Goal: Task Accomplishment & Management: Use online tool/utility

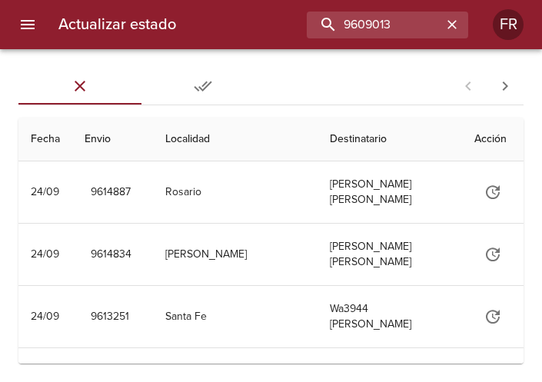
type input "9609013"
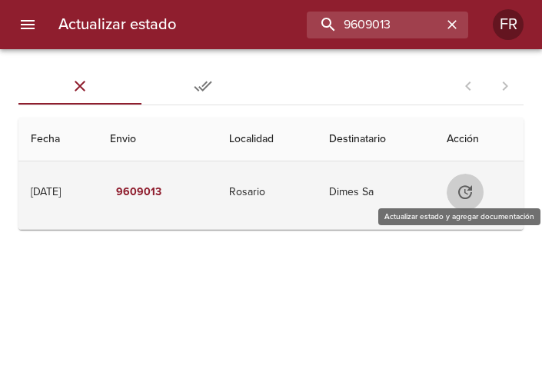
click at [482, 196] on button "Tabla de envíos del cliente" at bounding box center [464, 192] width 37 height 37
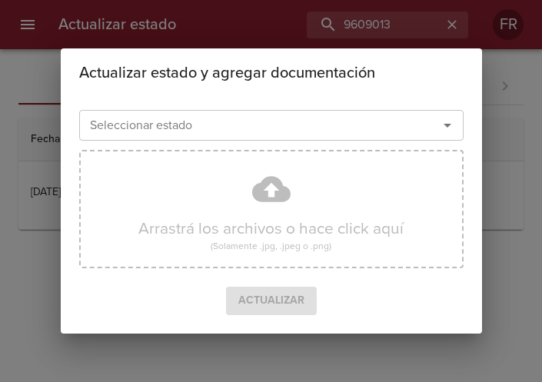
click at [445, 129] on icon "Abrir" at bounding box center [447, 125] width 18 height 18
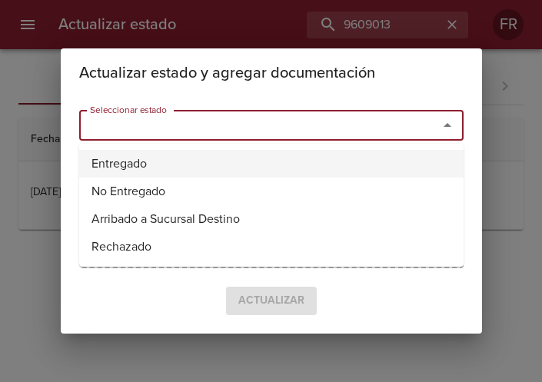
click at [124, 168] on li "Entregado" at bounding box center [271, 164] width 384 height 28
type input "Entregado"
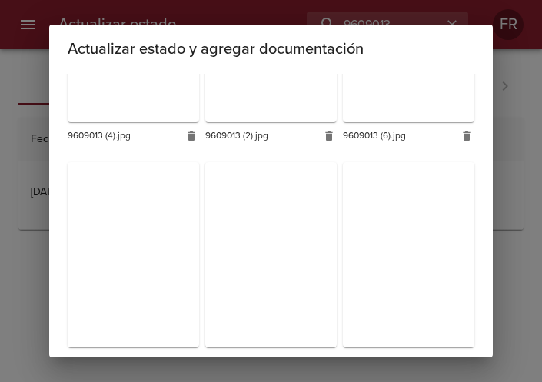
scroll to position [456, 0]
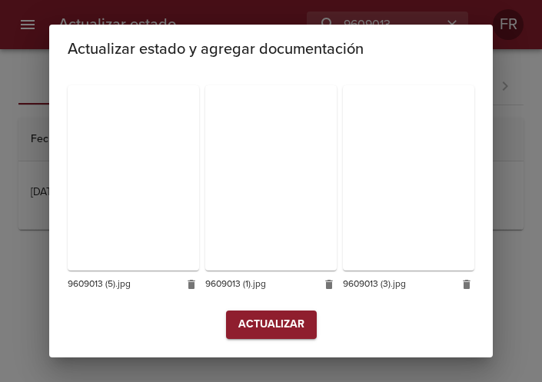
click at [269, 336] on button "Actualizar" at bounding box center [271, 324] width 91 height 28
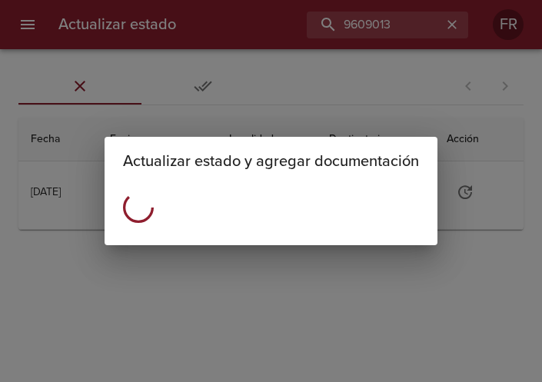
scroll to position [0, 0]
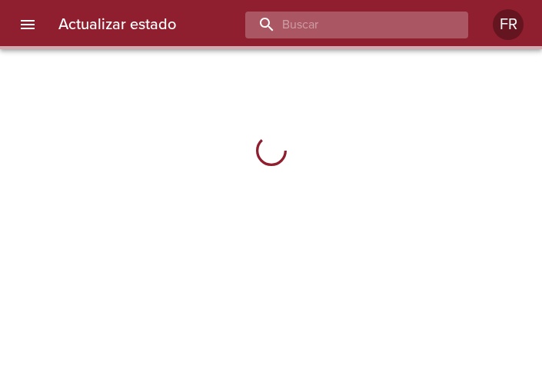
drag, startPoint x: 346, startPoint y: 23, endPoint x: 397, endPoint y: 25, distance: 50.8
click at [397, 25] on input "buscar" at bounding box center [343, 25] width 197 height 27
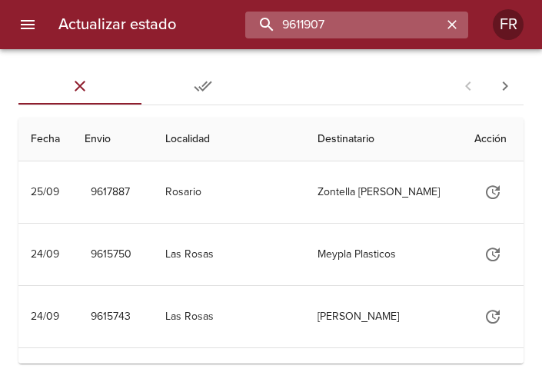
type input "9611907"
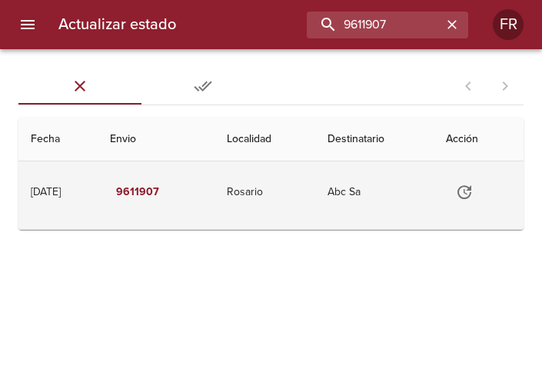
click at [471, 195] on icon "Tabla de envíos del cliente" at bounding box center [464, 192] width 14 height 14
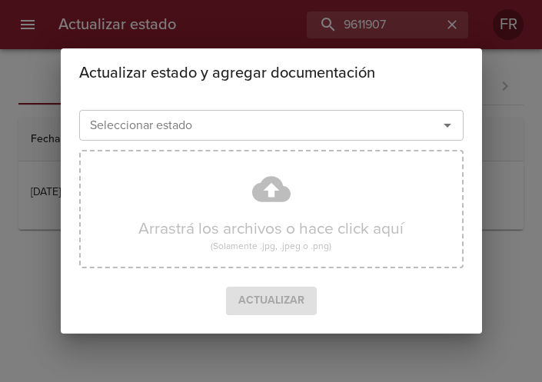
click at [439, 136] on div at bounding box center [436, 125] width 40 height 22
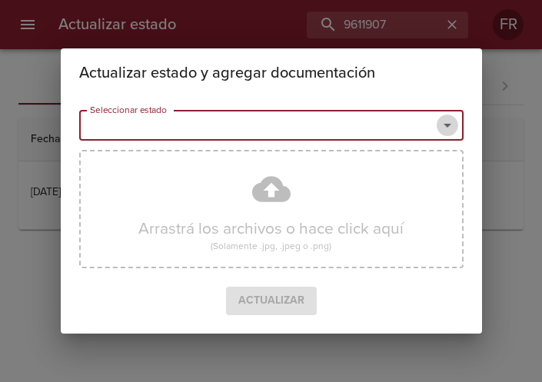
click at [441, 134] on icon "Abrir" at bounding box center [447, 125] width 18 height 18
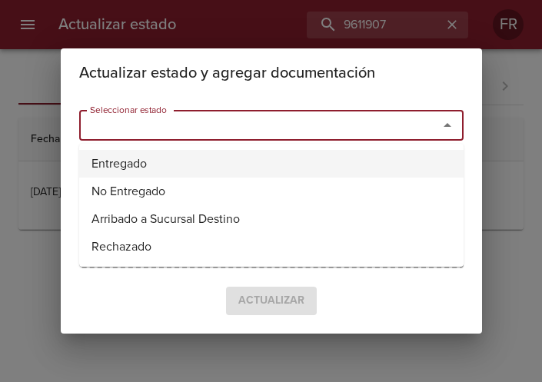
click at [327, 151] on li "Entregado" at bounding box center [271, 164] width 384 height 28
type input "Entregado"
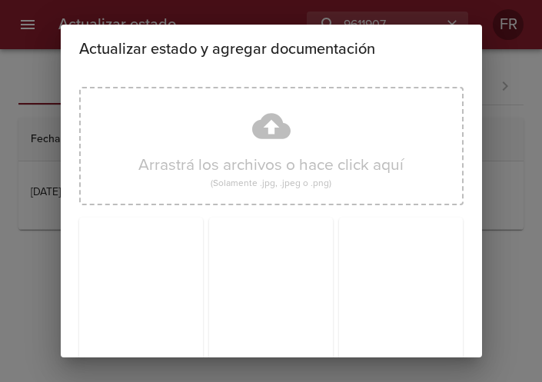
scroll to position [219, 0]
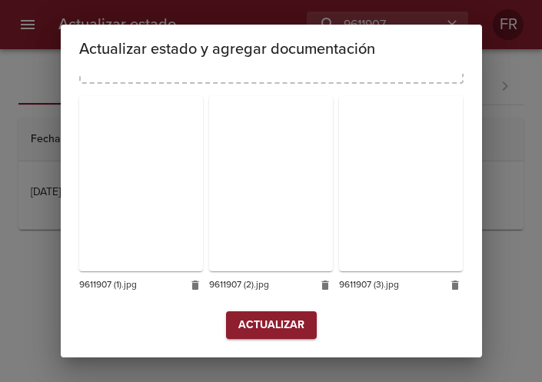
click at [274, 327] on span "Actualizar" at bounding box center [271, 325] width 66 height 19
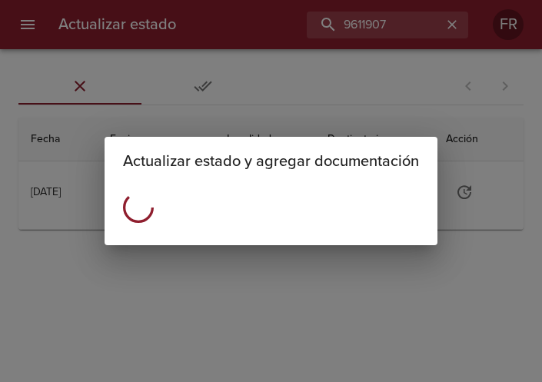
scroll to position [0, 0]
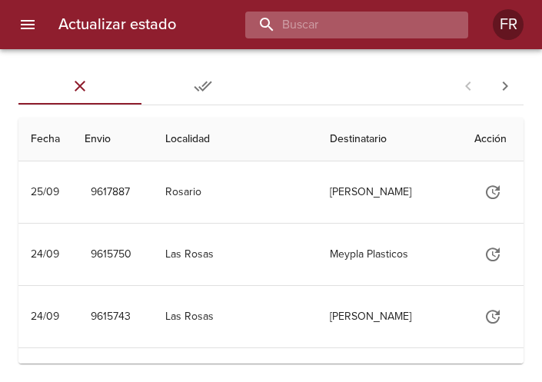
click at [370, 25] on input "buscar" at bounding box center [343, 25] width 197 height 27
type input "9611864"
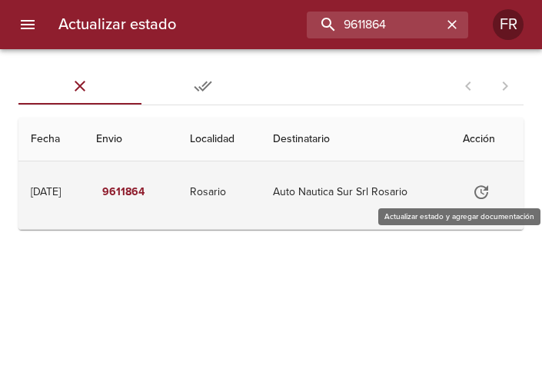
click at [490, 193] on icon "Tabla de envíos del cliente" at bounding box center [481, 192] width 18 height 18
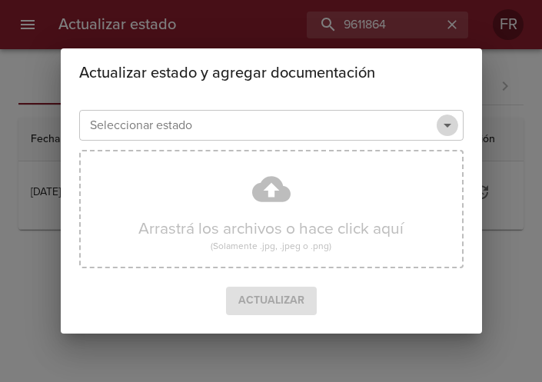
click at [447, 131] on icon "Abrir" at bounding box center [447, 125] width 18 height 18
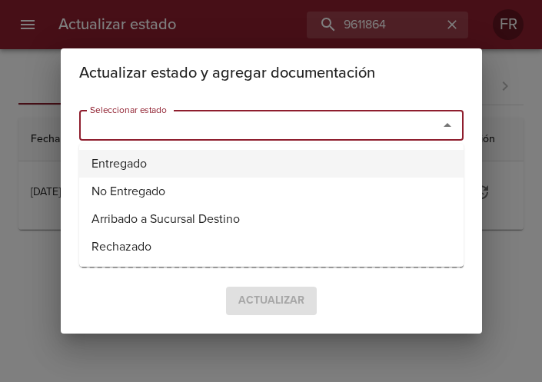
click at [127, 150] on li "Entregado" at bounding box center [271, 164] width 384 height 28
type input "Entregado"
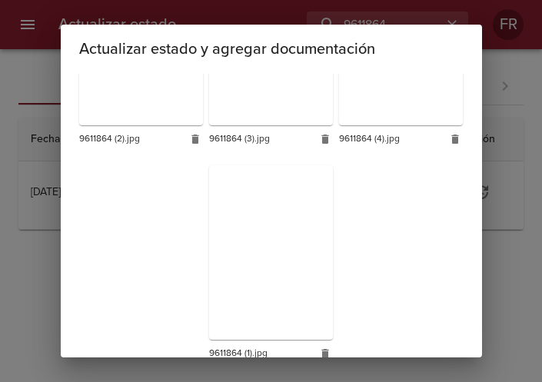
scroll to position [434, 0]
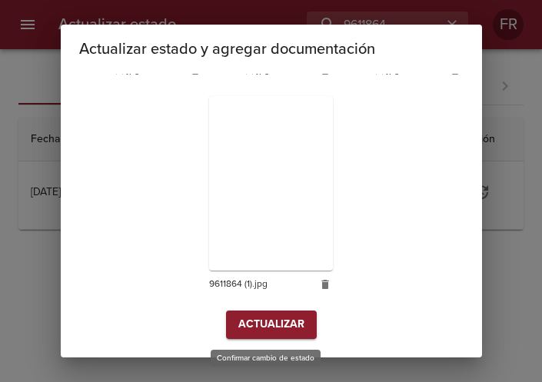
click at [292, 315] on span "Actualizar" at bounding box center [271, 324] width 66 height 19
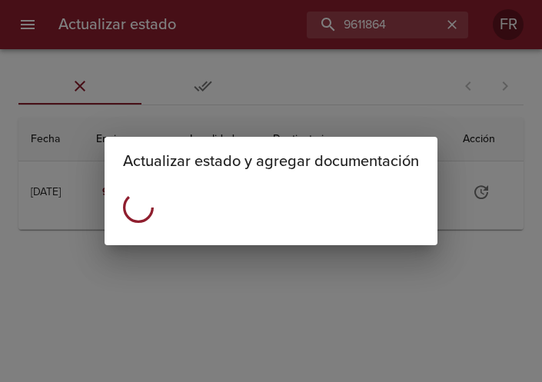
scroll to position [0, 0]
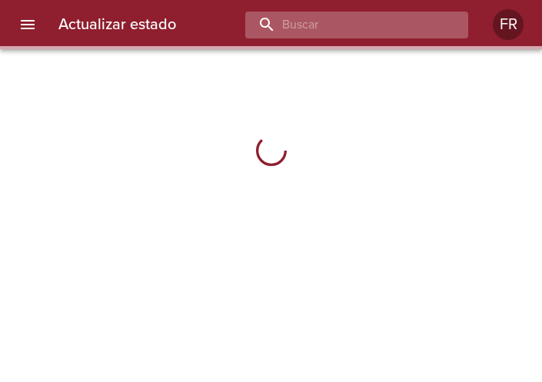
click at [363, 33] on input "buscar" at bounding box center [343, 25] width 197 height 27
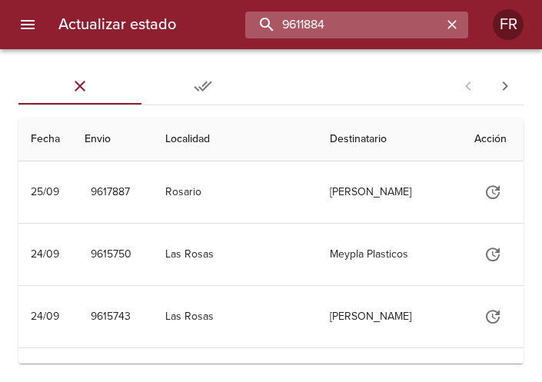
type input "9611884"
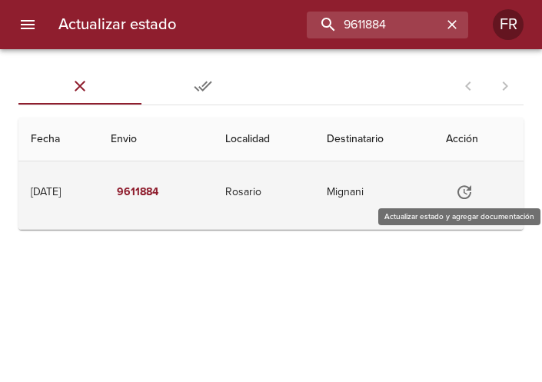
click at [480, 198] on button "Tabla de envíos del cliente" at bounding box center [464, 192] width 37 height 37
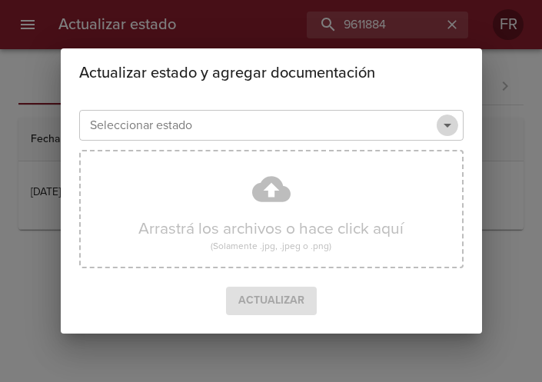
click at [448, 123] on icon "Abrir" at bounding box center [447, 125] width 18 height 18
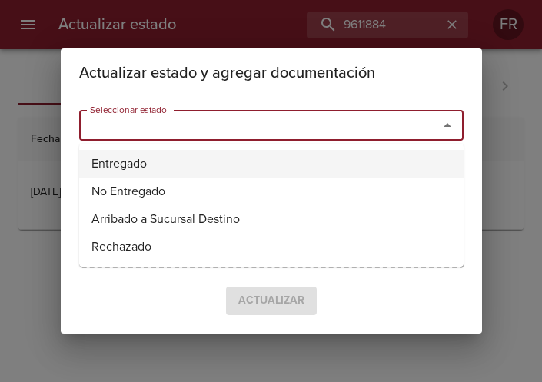
click at [245, 161] on li "Entregado" at bounding box center [271, 164] width 384 height 28
type input "Entregado"
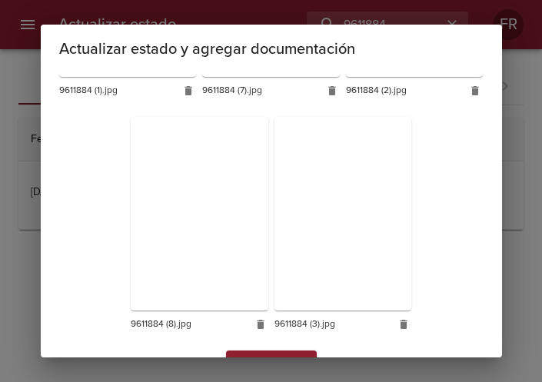
scroll to position [688, 0]
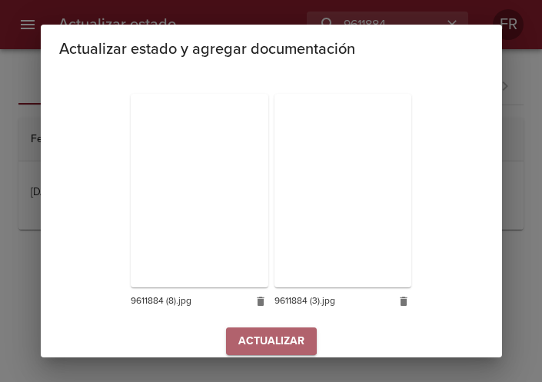
click at [258, 332] on span "Actualizar" at bounding box center [271, 341] width 66 height 19
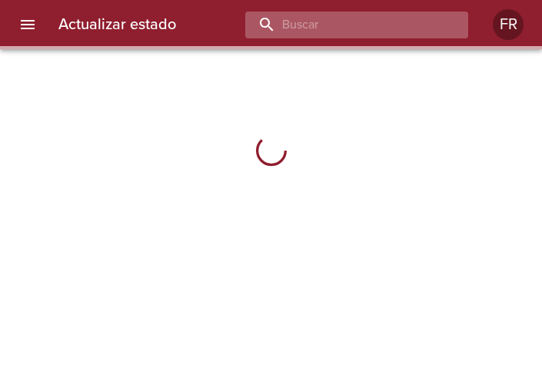
drag, startPoint x: 0, startPoint y: 0, endPoint x: 373, endPoint y: 27, distance: 373.6
click at [373, 27] on input "buscar" at bounding box center [343, 25] width 197 height 27
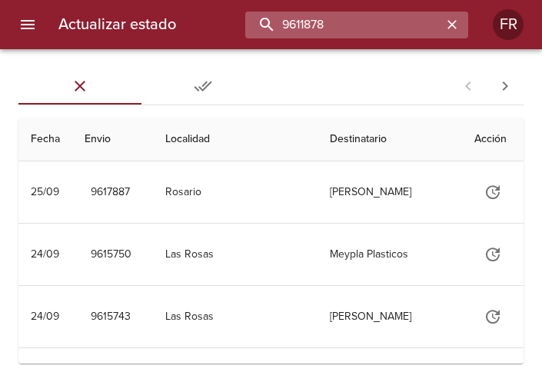
type input "9611878"
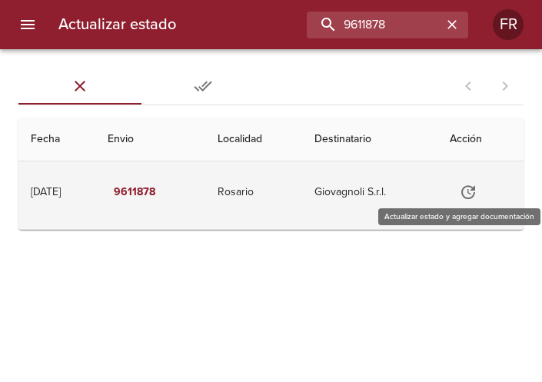
click at [476, 190] on icon "Tabla de envíos del cliente" at bounding box center [468, 192] width 18 height 18
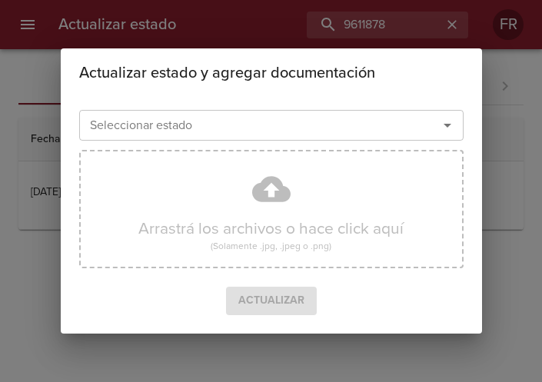
click at [446, 131] on icon "Abrir" at bounding box center [447, 125] width 18 height 18
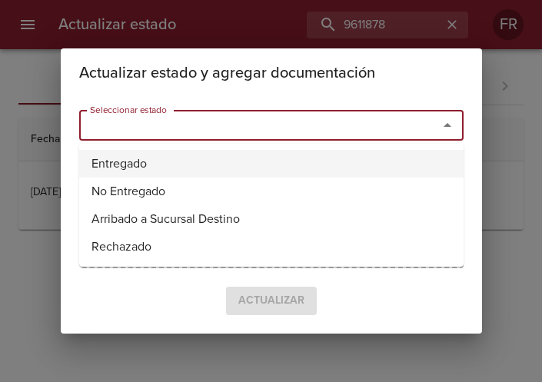
click at [277, 161] on li "Entregado" at bounding box center [271, 164] width 384 height 28
type input "Entregado"
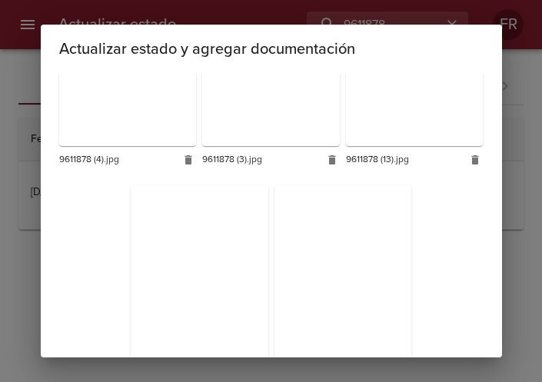
scroll to position [1145, 0]
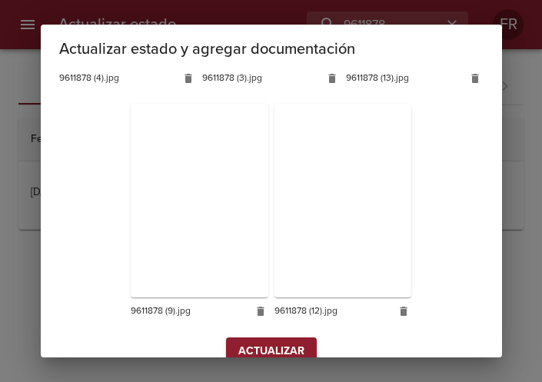
click at [280, 342] on span "Actualizar" at bounding box center [271, 351] width 66 height 19
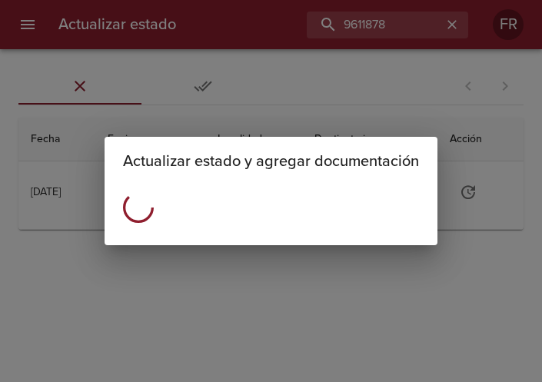
scroll to position [0, 0]
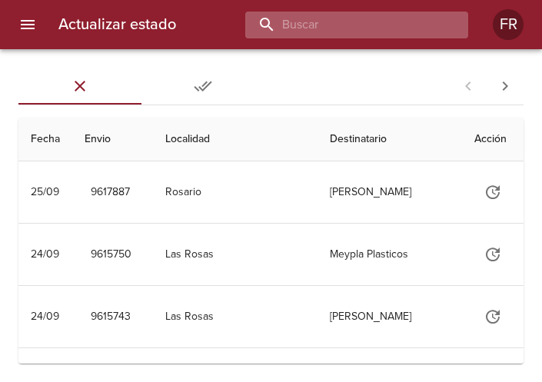
click at [373, 34] on input "buscar" at bounding box center [343, 25] width 197 height 27
type input "9595612"
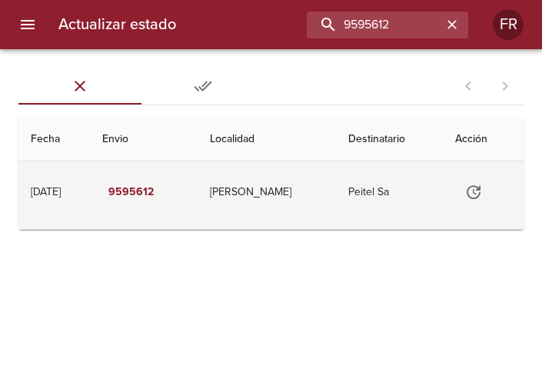
click at [464, 184] on icon "Tabla de envíos del cliente" at bounding box center [473, 192] width 18 height 18
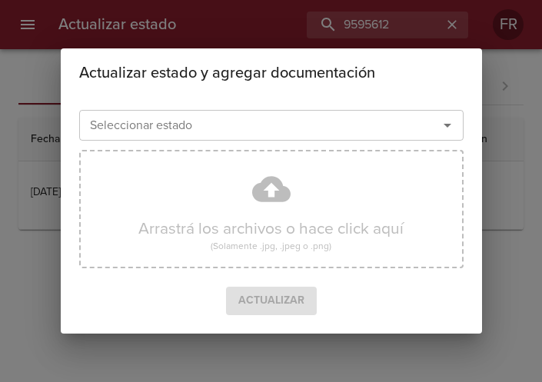
drag, startPoint x: 448, startPoint y: 130, endPoint x: 417, endPoint y: 138, distance: 31.9
click at [447, 129] on icon "Abrir" at bounding box center [447, 125] width 18 height 18
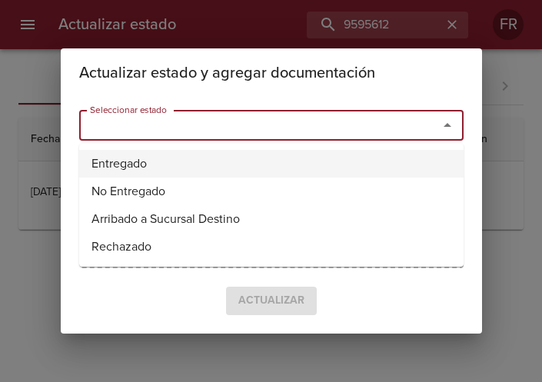
click at [247, 158] on li "Entregado" at bounding box center [271, 164] width 384 height 28
type input "Entregado"
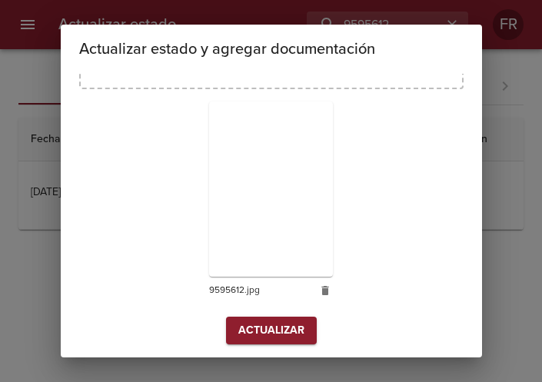
scroll to position [219, 0]
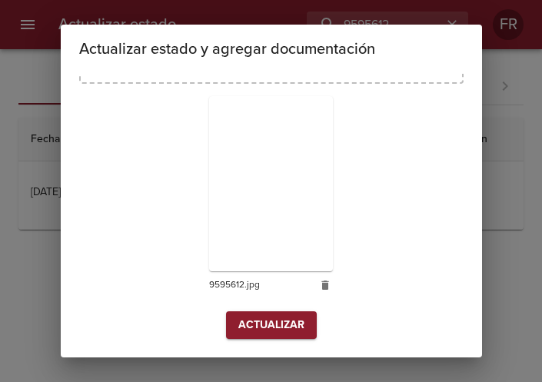
click at [258, 320] on span "Actualizar" at bounding box center [271, 325] width 66 height 19
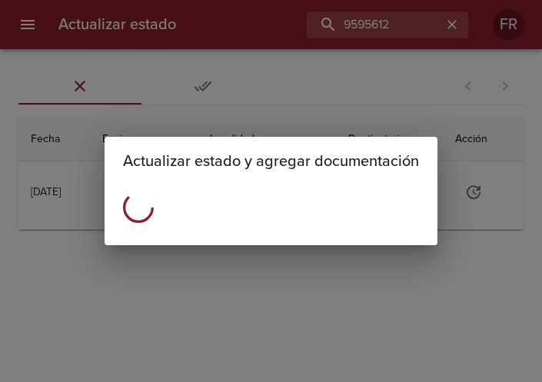
scroll to position [0, 0]
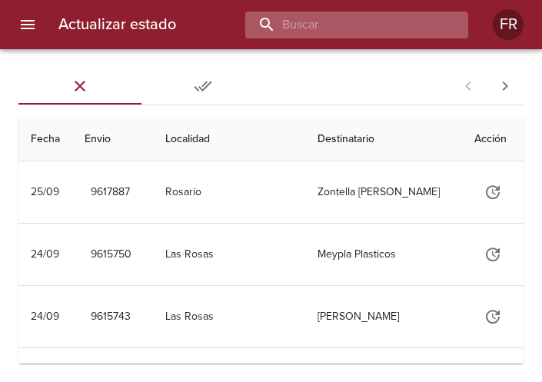
click at [419, 31] on input "buscar" at bounding box center [343, 25] width 197 height 27
type input "9591660"
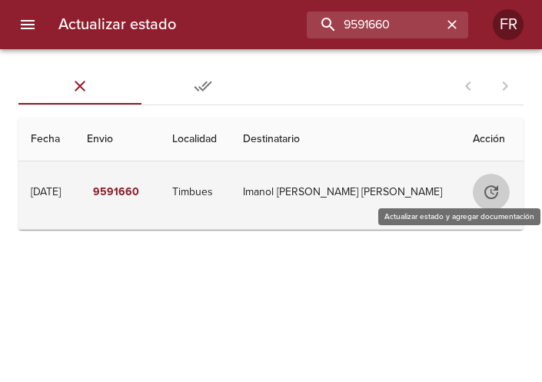
click at [482, 185] on icon "Tabla de envíos del cliente" at bounding box center [491, 192] width 18 height 18
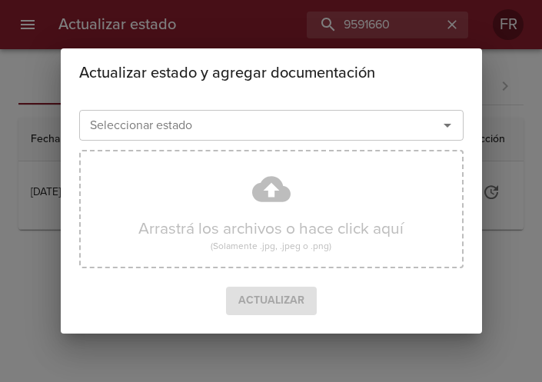
click at [443, 128] on icon "Abrir" at bounding box center [447, 125] width 18 height 18
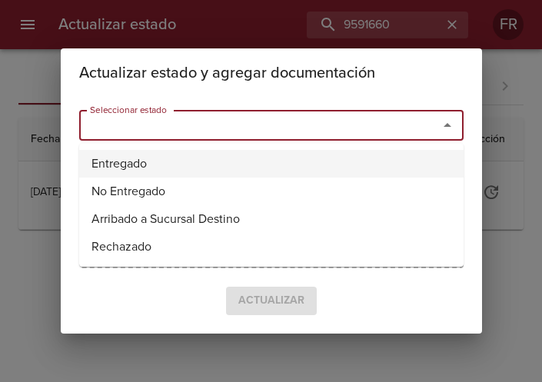
click at [244, 159] on li "Entregado" at bounding box center [271, 164] width 384 height 28
type input "Entregado"
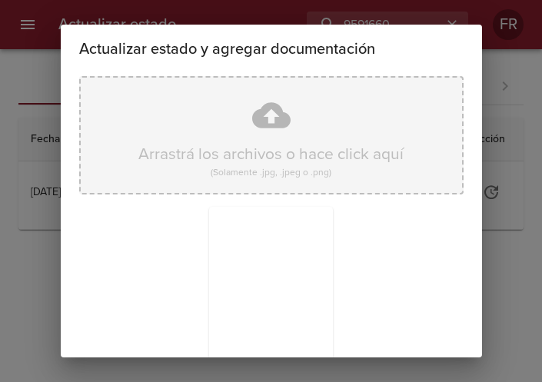
scroll to position [219, 0]
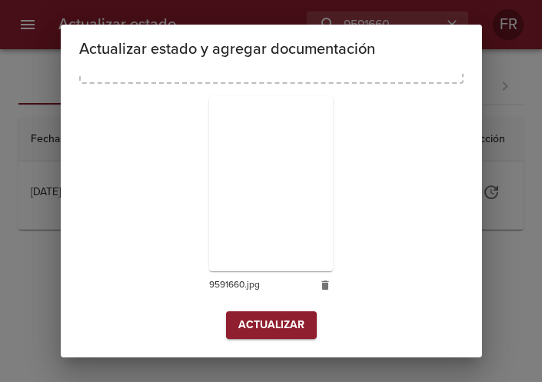
click at [262, 332] on span "Actualizar" at bounding box center [271, 325] width 66 height 19
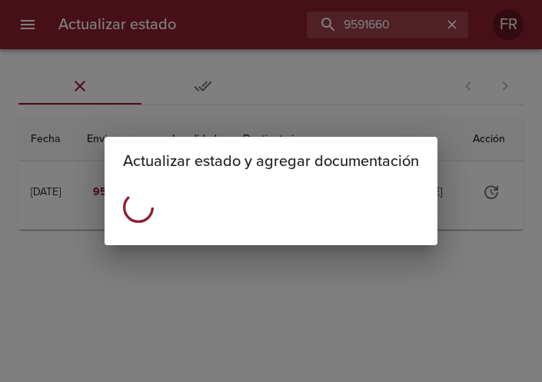
scroll to position [0, 0]
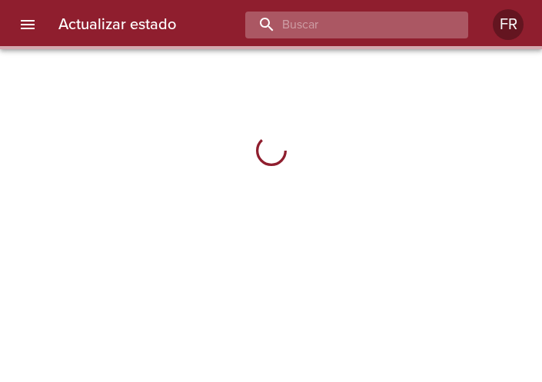
click at [342, 15] on input "buscar" at bounding box center [343, 25] width 197 height 27
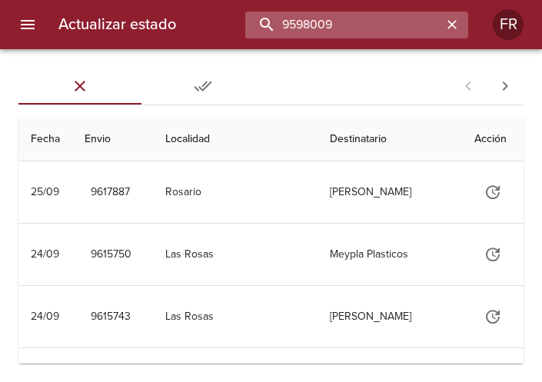
type input "9598009"
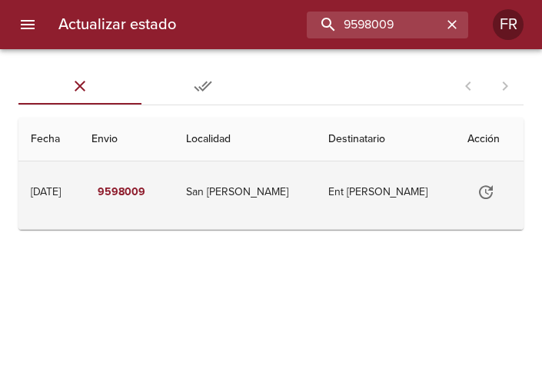
click at [489, 191] on icon "Tabla de envíos del cliente" at bounding box center [485, 192] width 18 height 18
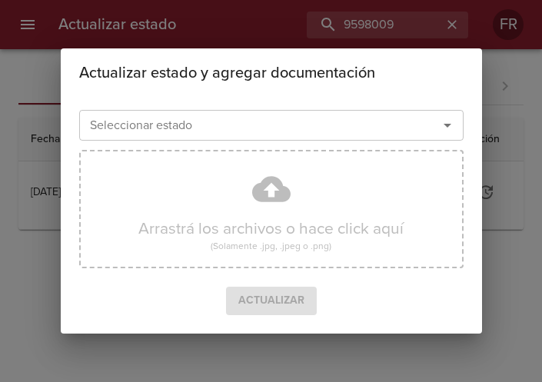
click at [448, 130] on icon "Abrir" at bounding box center [447, 125] width 18 height 18
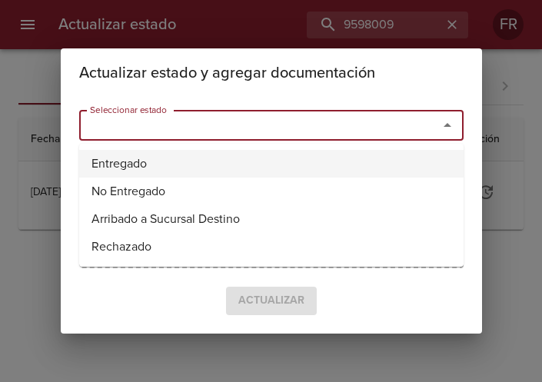
click at [114, 161] on li "Entregado" at bounding box center [271, 164] width 384 height 28
type input "Entregado"
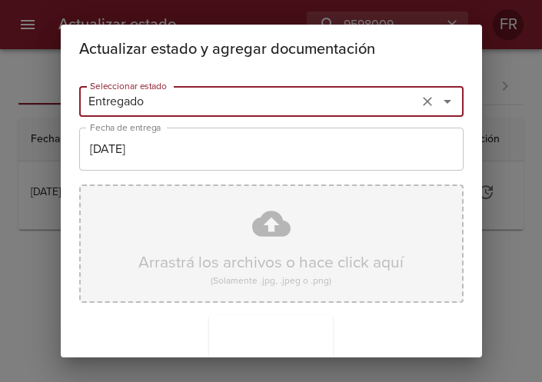
scroll to position [219, 0]
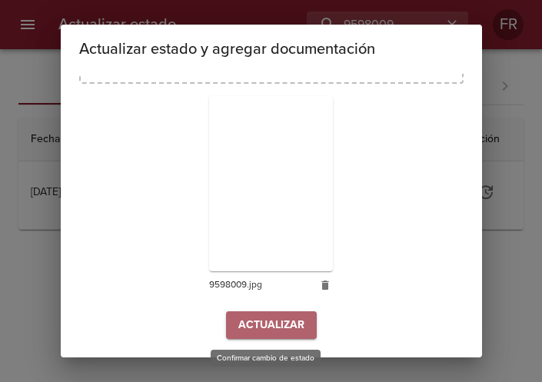
click at [267, 322] on span "Actualizar" at bounding box center [271, 325] width 66 height 19
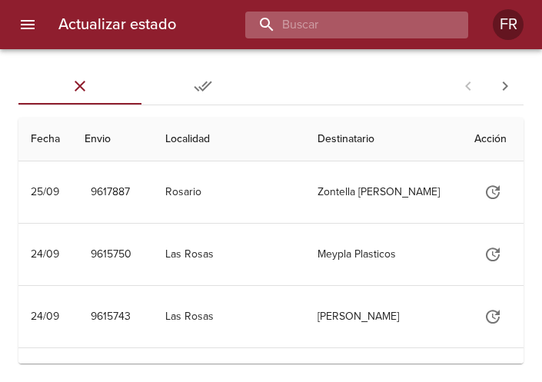
click at [376, 25] on input "buscar" at bounding box center [343, 25] width 197 height 27
type input "9598017"
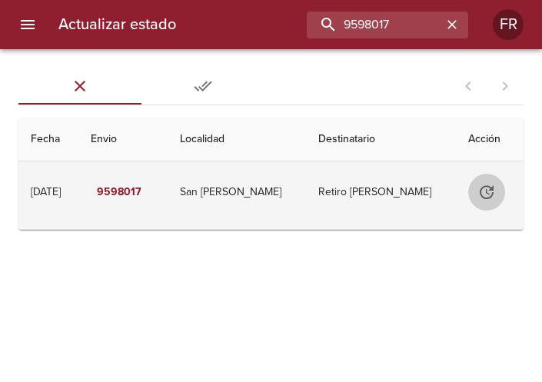
click at [489, 191] on icon "Tabla de envíos del cliente" at bounding box center [486, 192] width 18 height 18
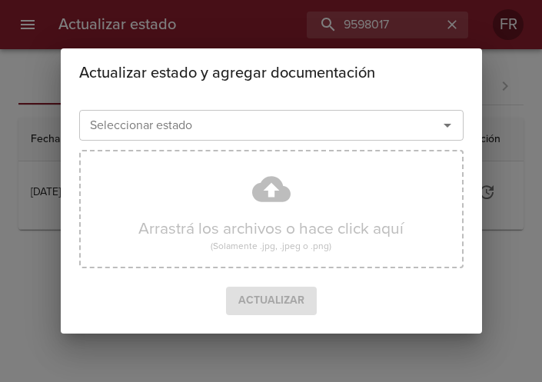
click at [451, 121] on icon "Abrir" at bounding box center [447, 125] width 18 height 18
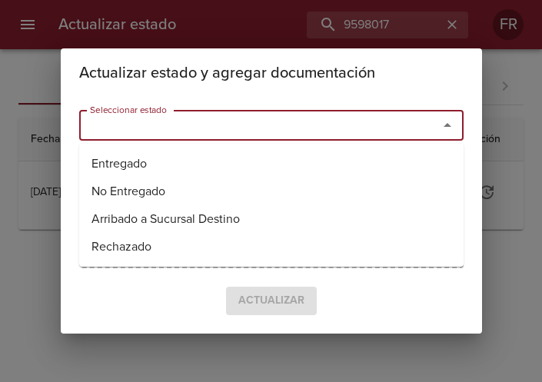
click at [313, 150] on li "Entregado" at bounding box center [271, 164] width 384 height 28
type input "Entregado"
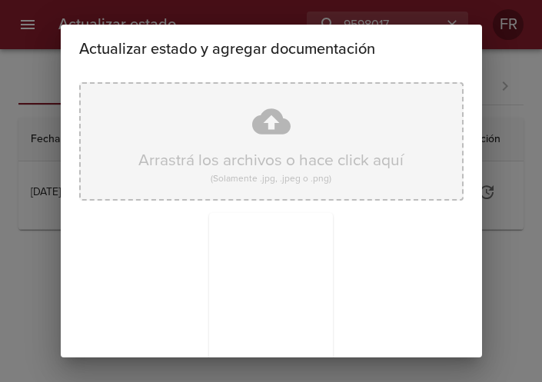
scroll to position [219, 0]
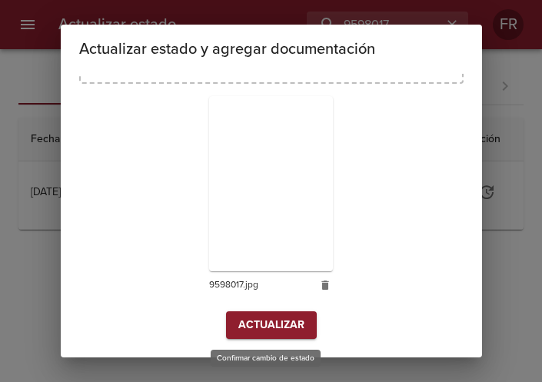
click at [270, 327] on span "Actualizar" at bounding box center [271, 325] width 66 height 19
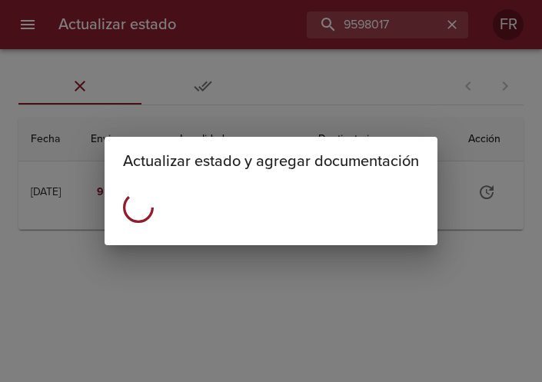
scroll to position [0, 0]
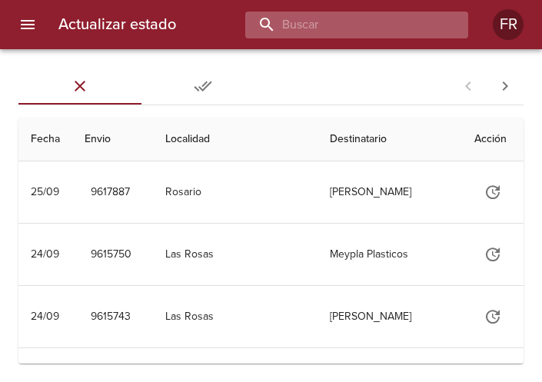
click at [390, 28] on input "buscar" at bounding box center [343, 25] width 197 height 27
type input "9606053"
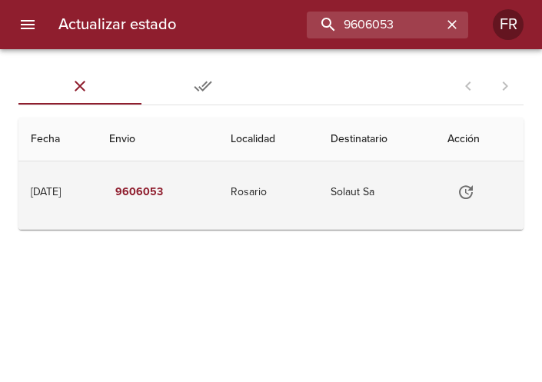
click at [473, 191] on icon "Tabla de envíos del cliente" at bounding box center [465, 192] width 18 height 18
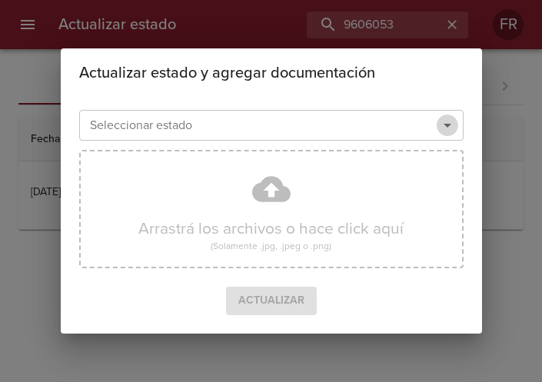
click at [449, 121] on icon "Abrir" at bounding box center [447, 125] width 18 height 18
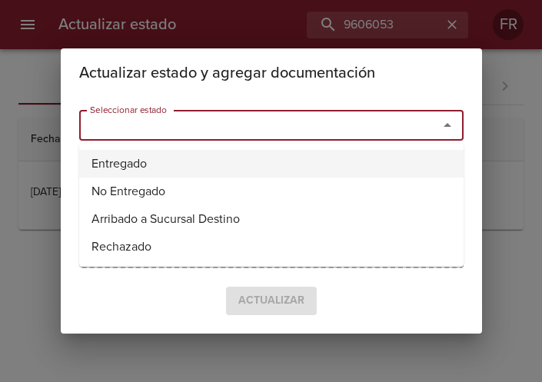
click at [181, 159] on li "Entregado" at bounding box center [271, 164] width 384 height 28
type input "Entregado"
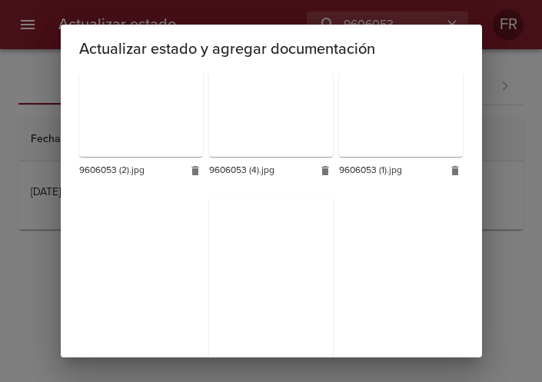
scroll to position [434, 0]
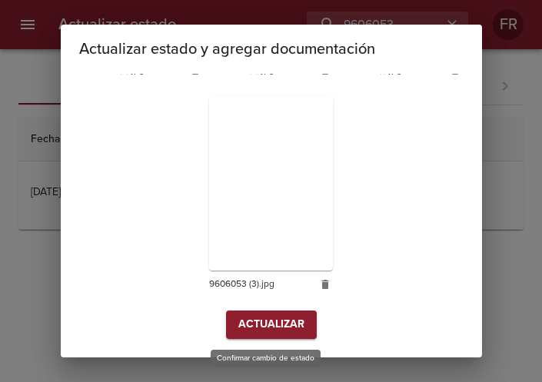
click at [273, 323] on span "Actualizar" at bounding box center [271, 324] width 66 height 19
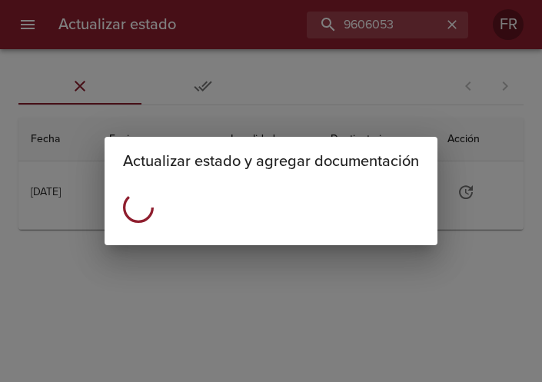
scroll to position [0, 0]
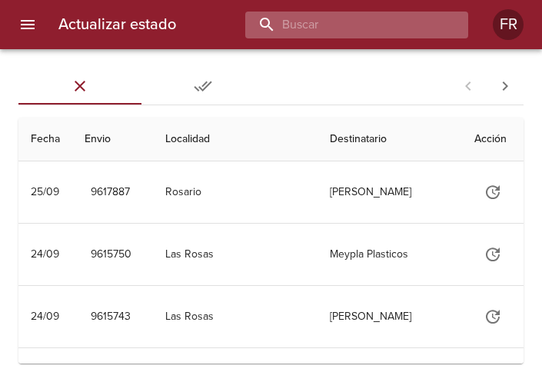
drag, startPoint x: 0, startPoint y: 0, endPoint x: 378, endPoint y: 28, distance: 379.0
click at [378, 28] on input "buscar" at bounding box center [343, 25] width 197 height 27
type input "9609028"
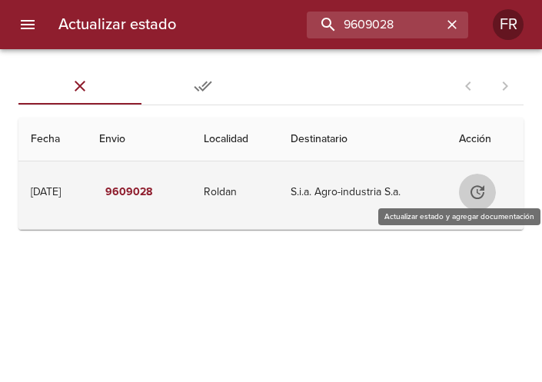
click at [482, 191] on icon "Tabla de envíos del cliente" at bounding box center [477, 192] width 14 height 14
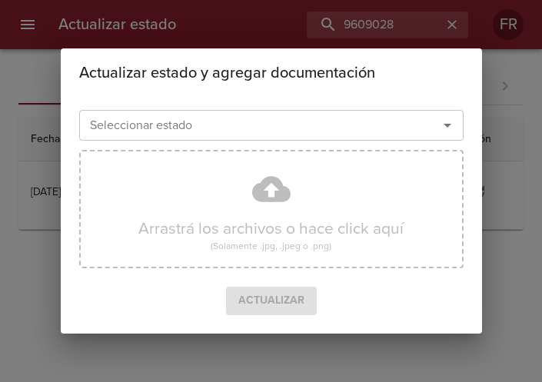
click at [443, 124] on icon "Abrir" at bounding box center [447, 125] width 18 height 18
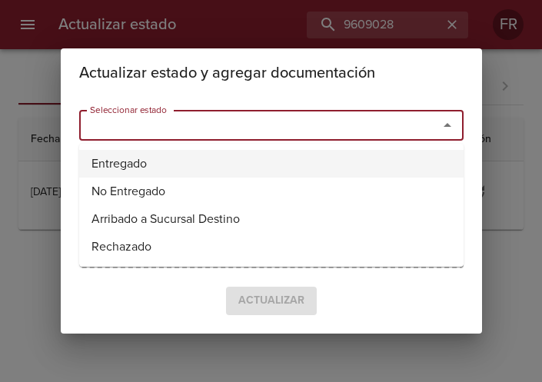
click at [254, 163] on li "Entregado" at bounding box center [271, 164] width 384 height 28
type input "Entregado"
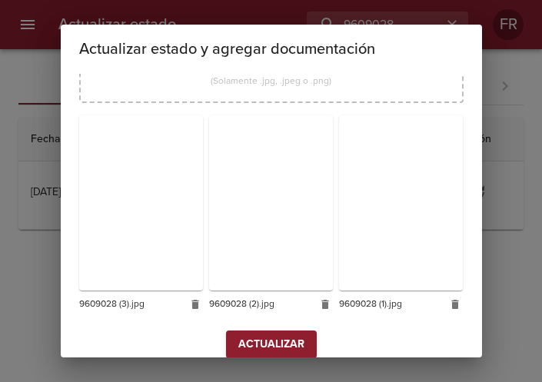
scroll to position [219, 0]
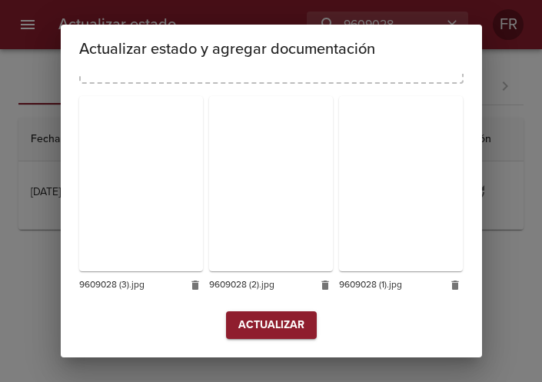
click at [266, 333] on span "Actualizar" at bounding box center [271, 325] width 66 height 19
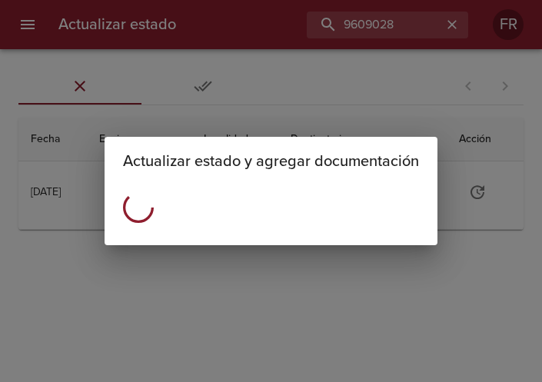
scroll to position [0, 0]
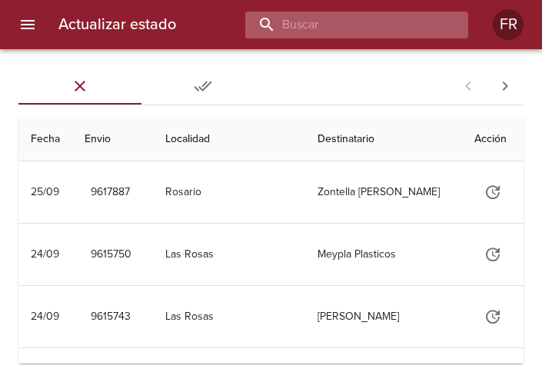
click at [393, 31] on input "buscar" at bounding box center [343, 25] width 197 height 27
type input "9599792"
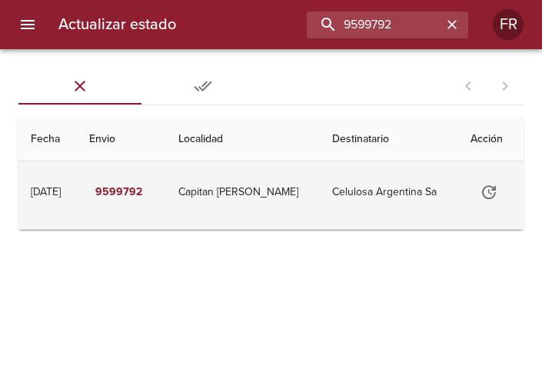
click at [482, 184] on icon "Tabla de envíos del cliente" at bounding box center [488, 192] width 18 height 18
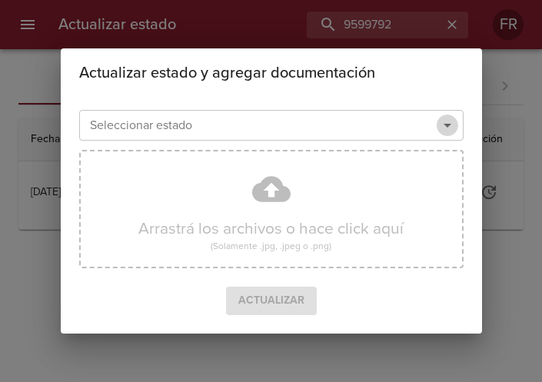
click at [448, 131] on icon "Abrir" at bounding box center [447, 125] width 18 height 18
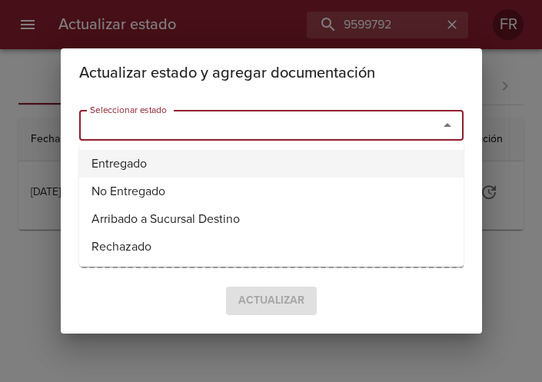
click at [140, 158] on li "Entregado" at bounding box center [271, 164] width 384 height 28
type input "Entregado"
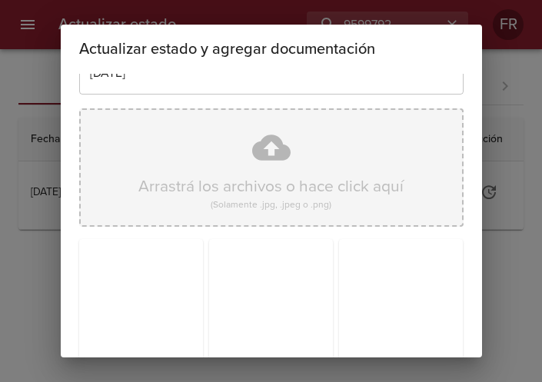
scroll to position [219, 0]
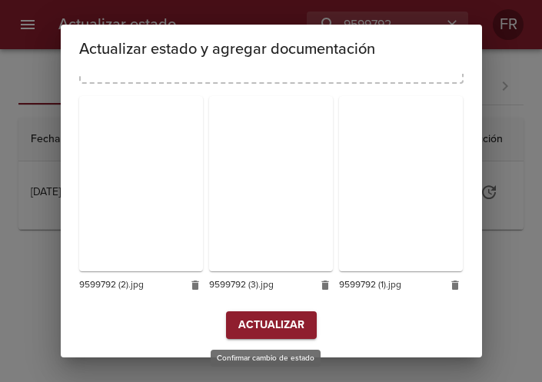
click at [256, 329] on span "Actualizar" at bounding box center [271, 325] width 66 height 19
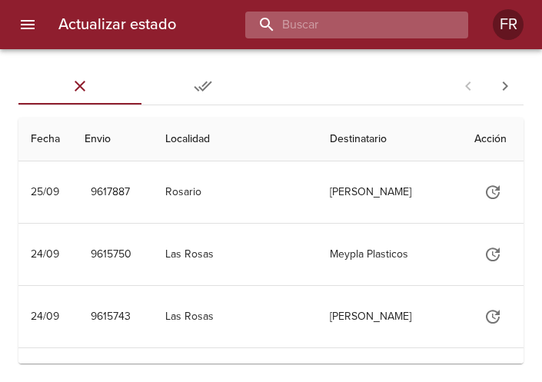
click at [407, 23] on input "buscar" at bounding box center [343, 25] width 197 height 27
type input "9611895"
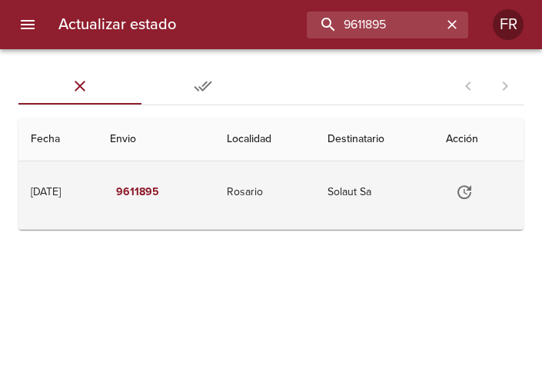
click at [473, 190] on icon "Tabla de envíos del cliente" at bounding box center [464, 192] width 18 height 18
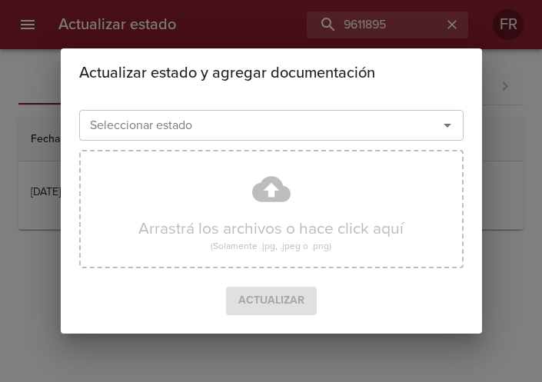
click at [439, 131] on icon "Abrir" at bounding box center [447, 125] width 18 height 18
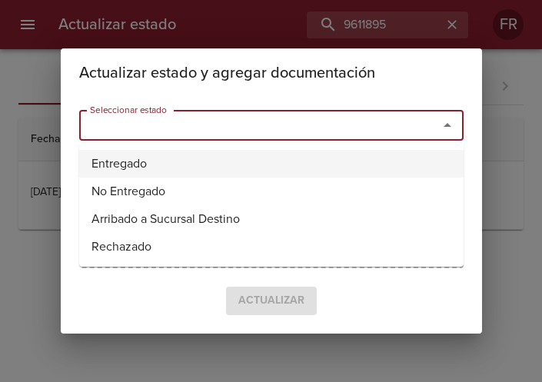
click at [214, 167] on li "Entregado" at bounding box center [271, 164] width 384 height 28
type input "Entregado"
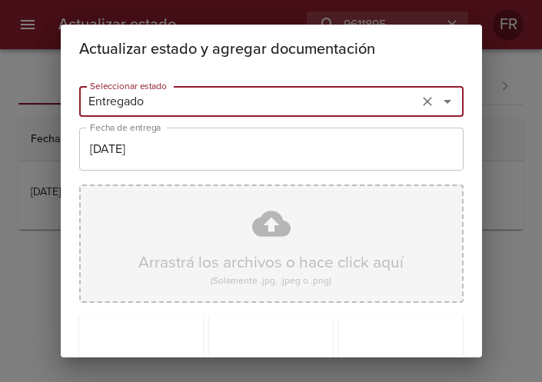
scroll to position [219, 0]
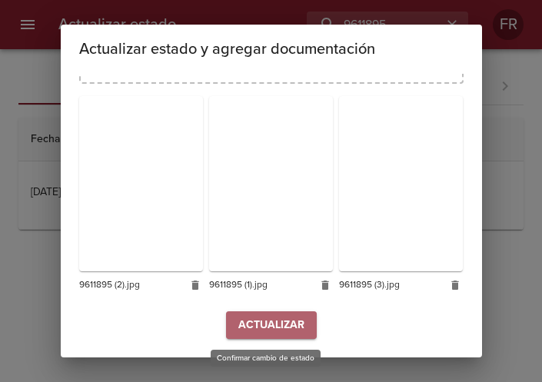
click at [253, 314] on button "Actualizar" at bounding box center [271, 325] width 91 height 28
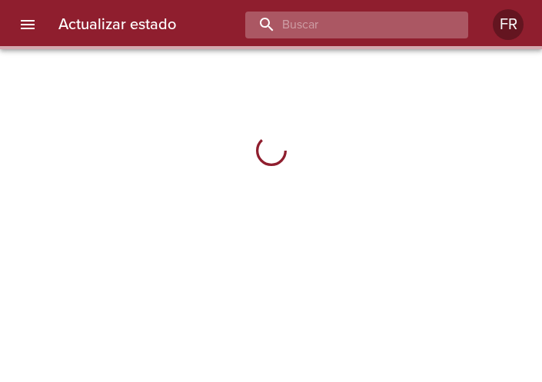
click at [358, 28] on input "buscar" at bounding box center [343, 25] width 197 height 27
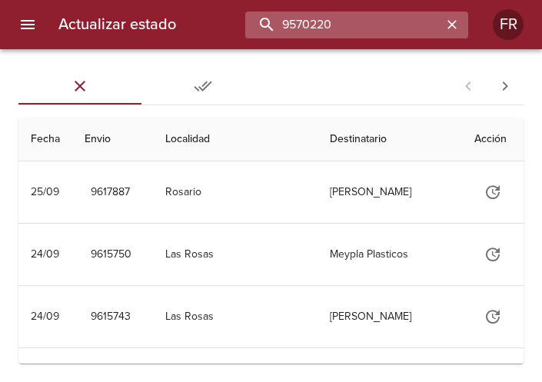
type input "9570220"
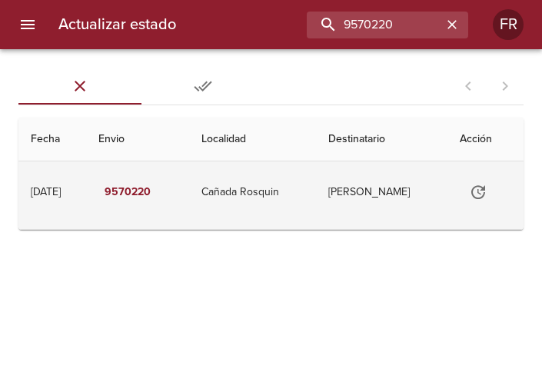
click at [486, 192] on icon "Tabla de envíos del cliente" at bounding box center [478, 192] width 18 height 18
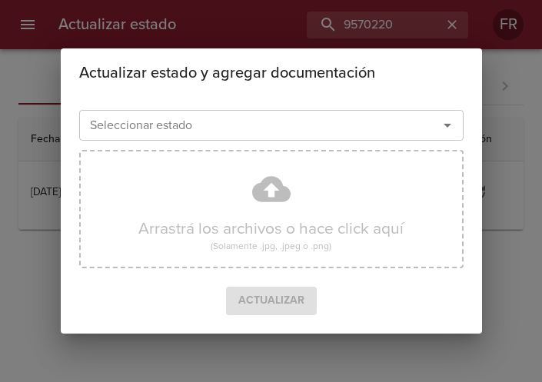
click at [445, 125] on icon "Abrir" at bounding box center [447, 126] width 8 height 4
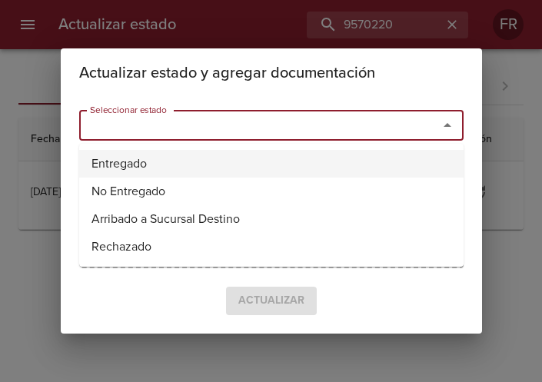
click at [281, 154] on li "Entregado" at bounding box center [271, 164] width 384 height 28
type input "Entregado"
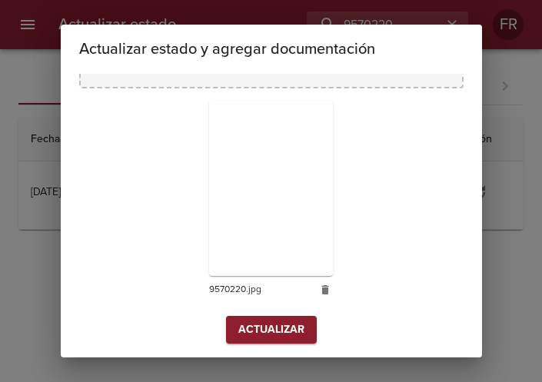
scroll to position [219, 0]
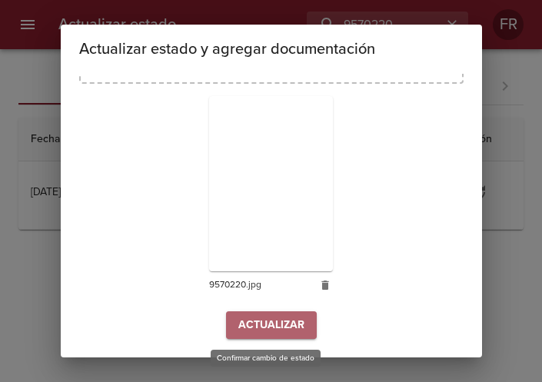
click at [264, 325] on span "Actualizar" at bounding box center [271, 325] width 66 height 19
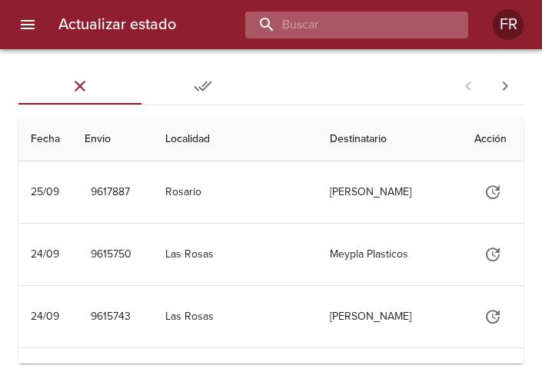
click at [396, 28] on input "buscar" at bounding box center [343, 25] width 197 height 27
type input "9586225"
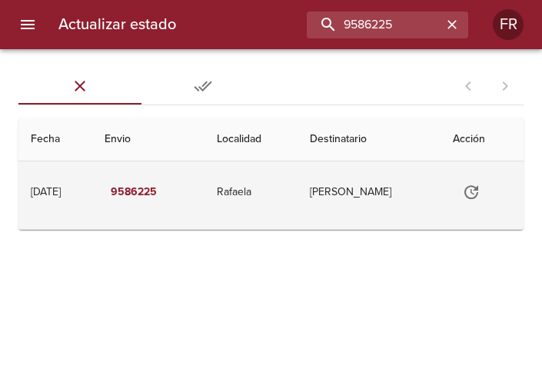
click at [468, 186] on icon "Tabla de envíos del cliente" at bounding box center [471, 192] width 18 height 18
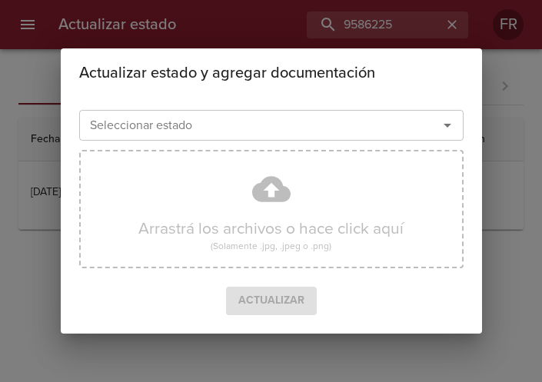
click at [445, 129] on icon "Abrir" at bounding box center [447, 125] width 18 height 18
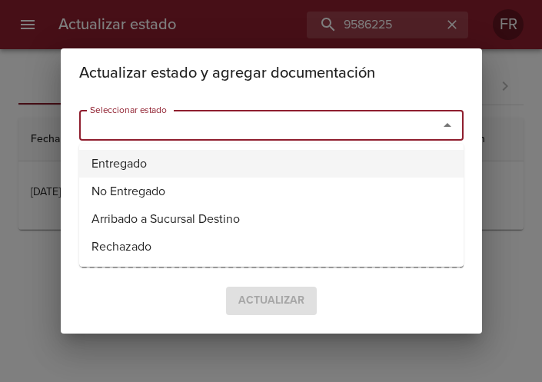
click at [261, 153] on li "Entregado" at bounding box center [271, 164] width 384 height 28
type input "Entregado"
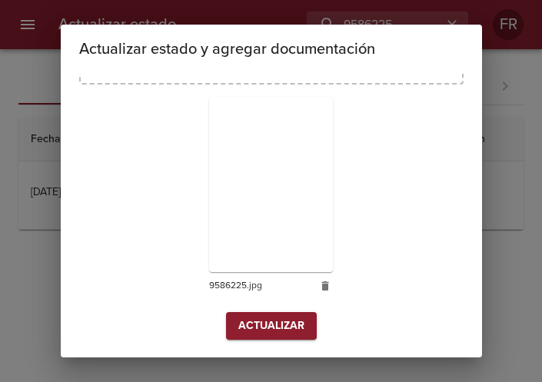
scroll to position [219, 0]
click at [285, 332] on span "Actualizar" at bounding box center [271, 325] width 66 height 19
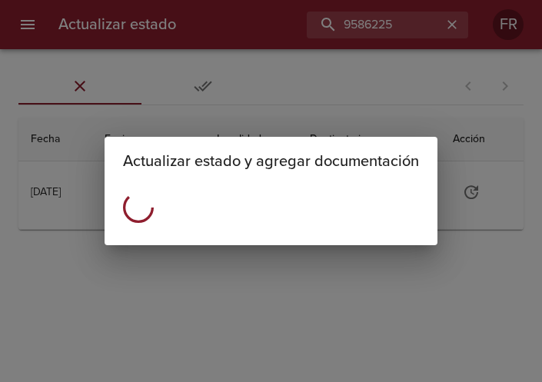
scroll to position [0, 0]
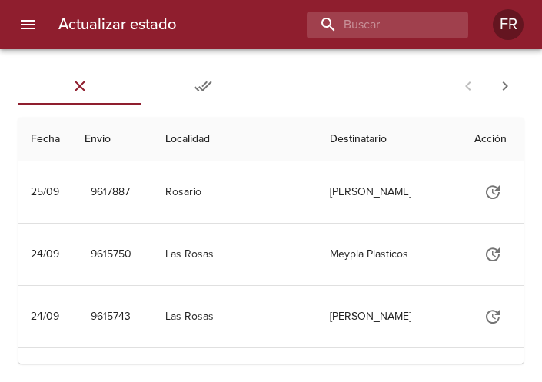
click at [360, 38] on div "Actualizar estado FR" at bounding box center [271, 24] width 542 height 49
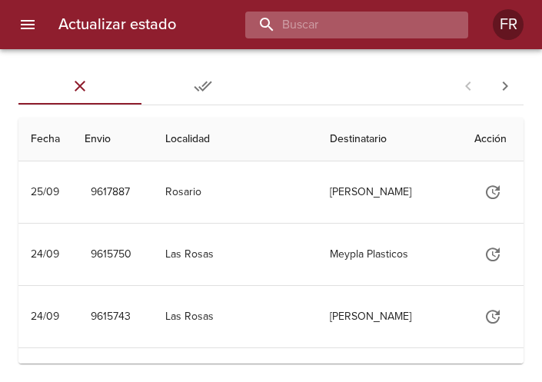
click at [361, 35] on input "buscar" at bounding box center [343, 25] width 197 height 27
type input "9606078"
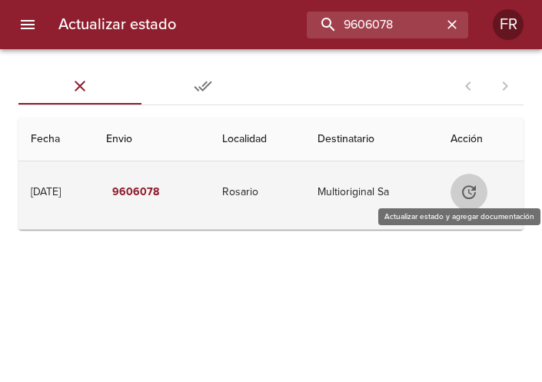
click at [472, 194] on icon "Tabla de envíos del cliente" at bounding box center [468, 192] width 18 height 18
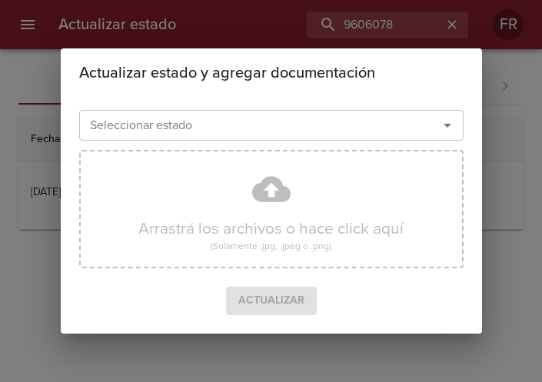
click at [449, 130] on icon "Abrir" at bounding box center [447, 125] width 18 height 18
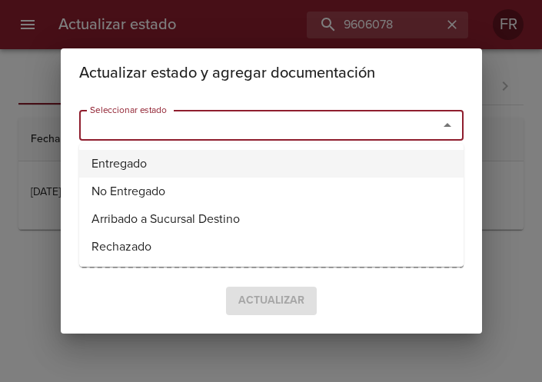
click at [201, 163] on li "Entregado" at bounding box center [271, 164] width 384 height 28
type input "Entregado"
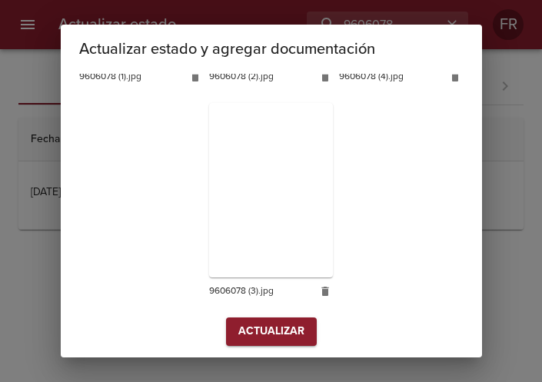
scroll to position [434, 0]
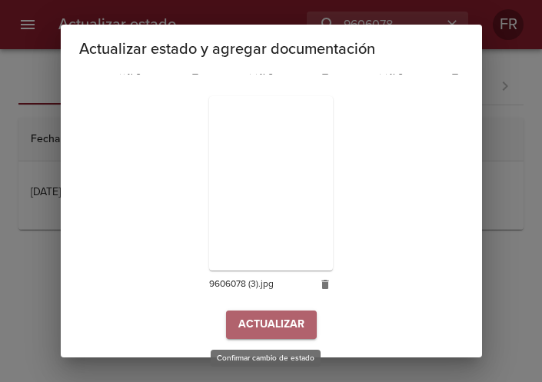
click at [273, 320] on span "Actualizar" at bounding box center [271, 324] width 66 height 19
